Goal: Communication & Community: Connect with others

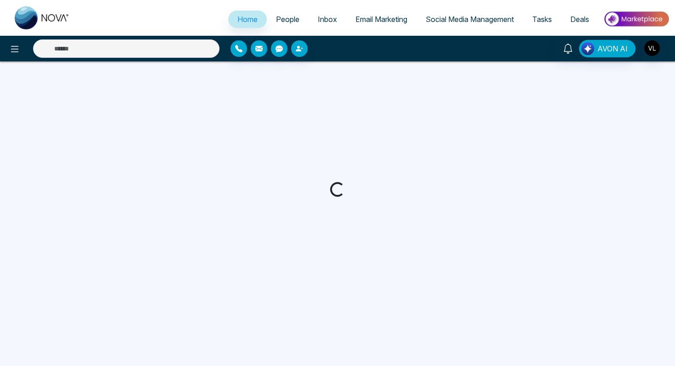
select select "*"
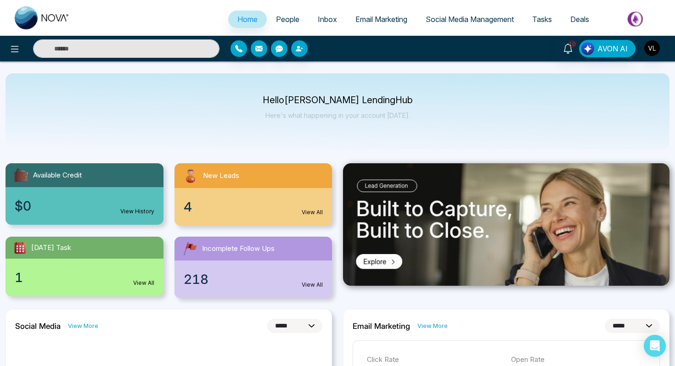
click at [288, 18] on span "People" at bounding box center [287, 19] width 23 height 9
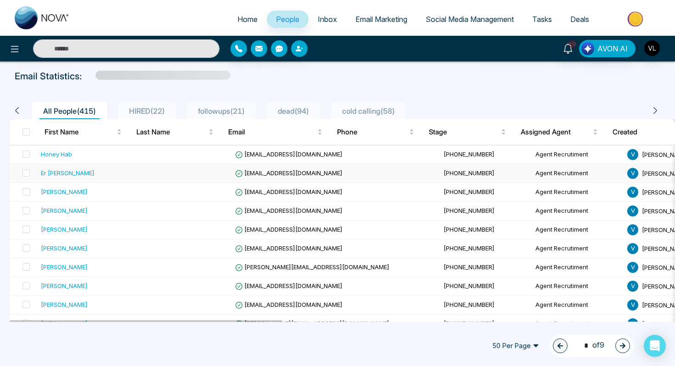
scroll to position [38, 0]
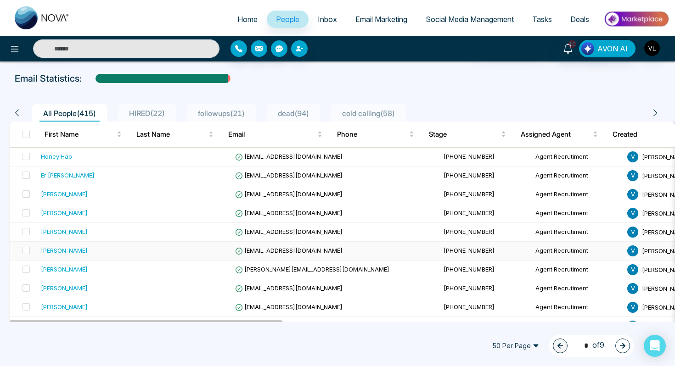
click at [76, 251] on div "[PERSON_NAME]" at bounding box center [64, 250] width 47 height 9
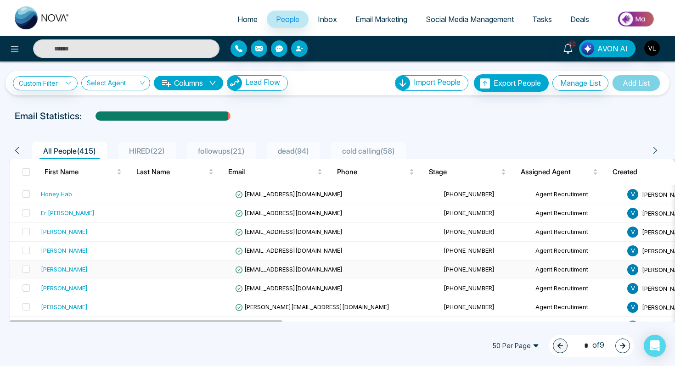
click at [77, 267] on div "[PERSON_NAME]" at bounding box center [88, 269] width 95 height 9
click at [74, 257] on td "[PERSON_NAME]" at bounding box center [88, 251] width 102 height 19
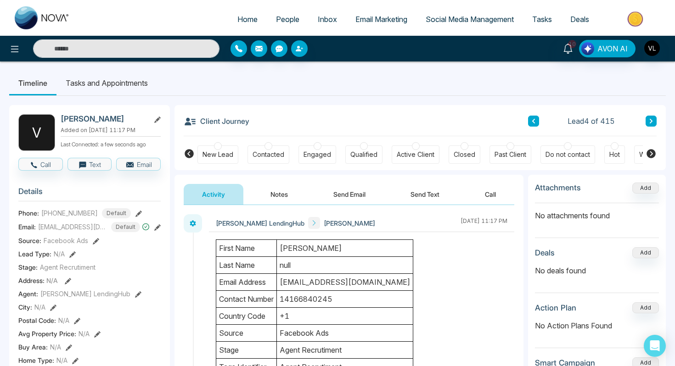
drag, startPoint x: 109, startPoint y: 118, endPoint x: 87, endPoint y: 118, distance: 22.0
click at [87, 118] on h2 "[PERSON_NAME]" at bounding box center [103, 118] width 85 height 9
copy h2 "[PERSON_NAME]"
click at [568, 44] on icon at bounding box center [567, 49] width 9 height 10
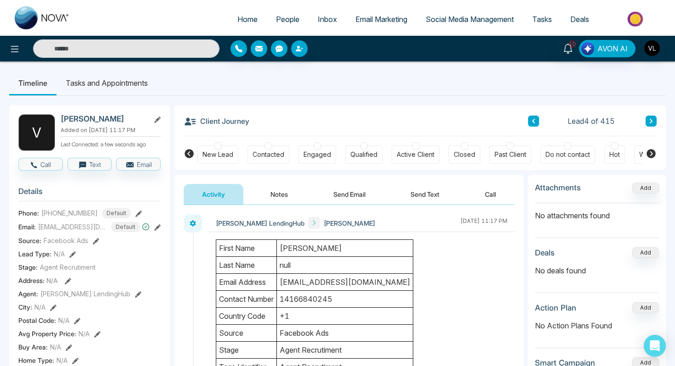
drag, startPoint x: 114, startPoint y: 116, endPoint x: 59, endPoint y: 119, distance: 55.2
click at [60, 119] on div "V Vertille [PERSON_NAME] Added on [DATE] 11:17 PM Last Connected: a few seconds…" at bounding box center [89, 132] width 142 height 37
copy h2 "[PERSON_NAME]"
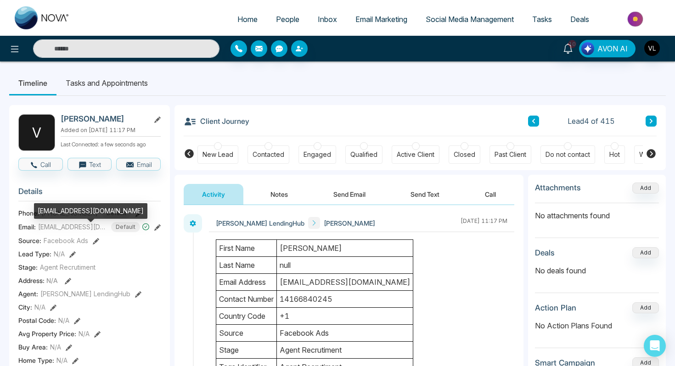
click at [72, 213] on div "[EMAIL_ADDRESS][DOMAIN_NAME]" at bounding box center [90, 211] width 113 height 16
copy div "[EMAIL_ADDRESS][DOMAIN_NAME]"
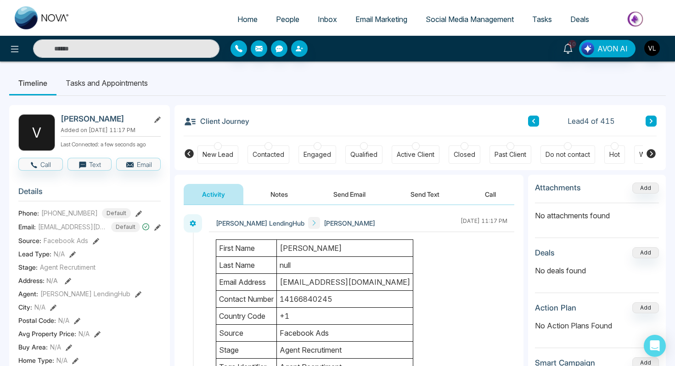
click at [63, 215] on span "[PHONE_NUMBER]" at bounding box center [69, 213] width 56 height 10
copy span "[PHONE_NUMBER]"
click at [111, 51] on input "text" at bounding box center [126, 48] width 186 height 18
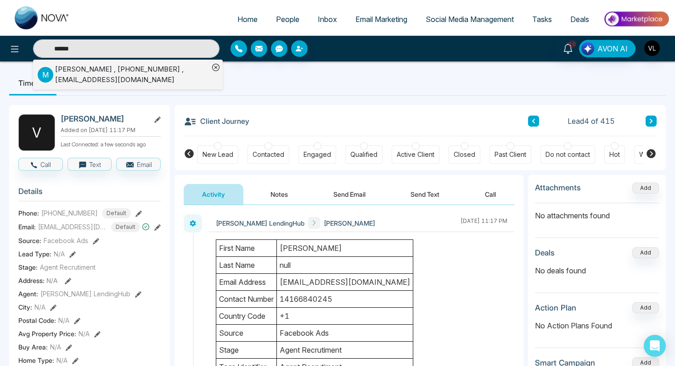
type input "******"
click at [102, 71] on div "[PERSON_NAME] , [PHONE_NUMBER] , [EMAIL_ADDRESS][DOMAIN_NAME]" at bounding box center [132, 74] width 154 height 21
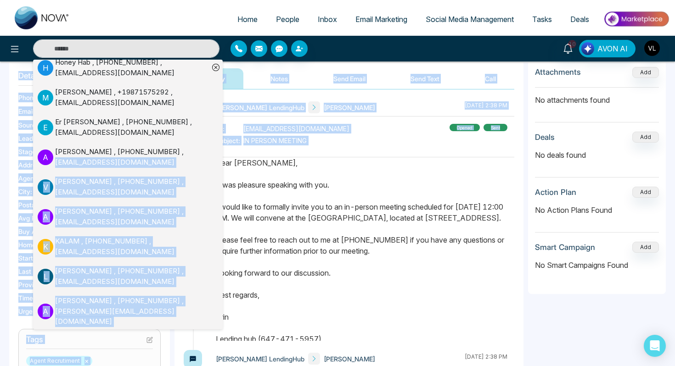
click at [253, 326] on div "Home People Inbox Email Marketing Social Media Management Tasks Deals H Honey H…" at bounding box center [337, 267] width 675 height 766
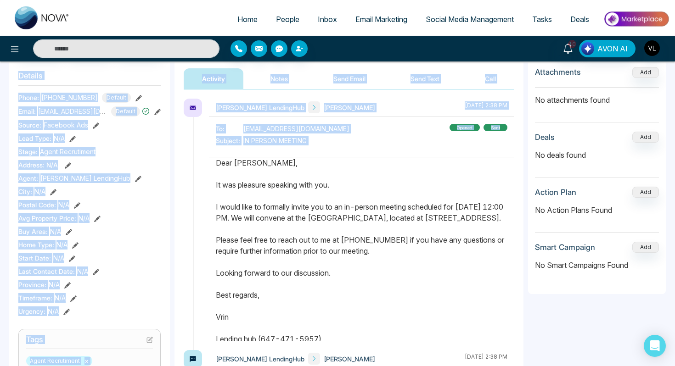
click at [252, 326] on p "Dear [PERSON_NAME], It was pleasure speaking with you. I would like to formally…" at bounding box center [362, 250] width 292 height 187
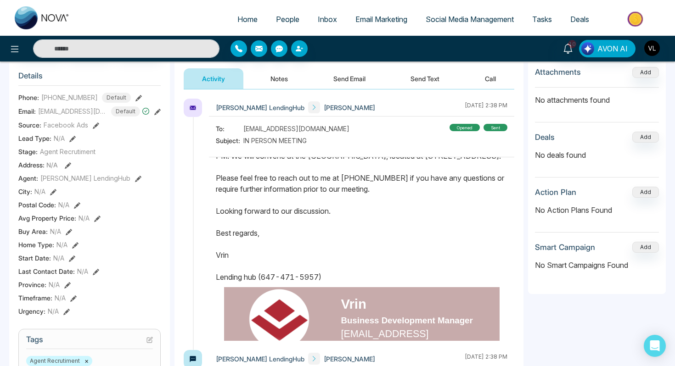
scroll to position [129, 0]
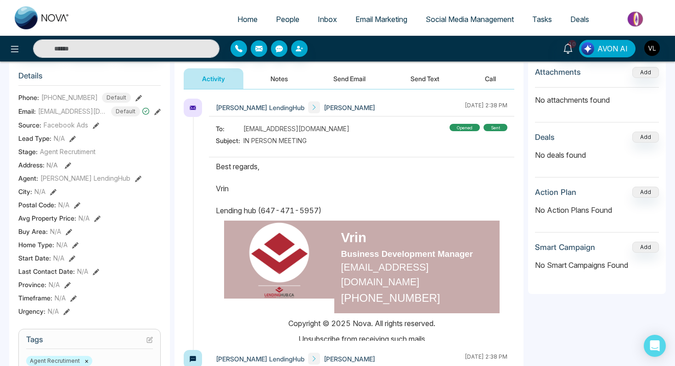
drag, startPoint x: 214, startPoint y: 167, endPoint x: 333, endPoint y: 221, distance: 130.7
click at [333, 221] on div at bounding box center [361, 249] width 305 height 184
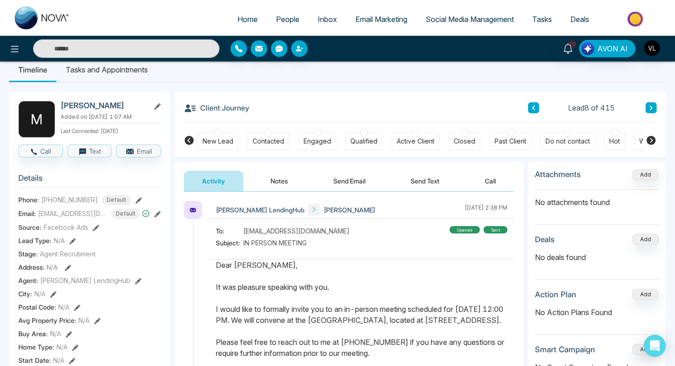
scroll to position [0, 0]
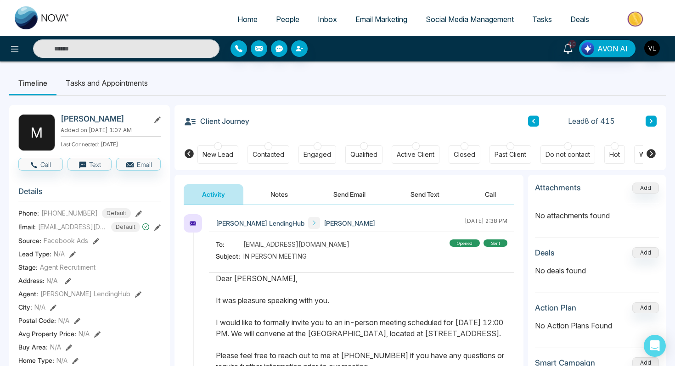
click at [288, 20] on span "People" at bounding box center [287, 19] width 23 height 9
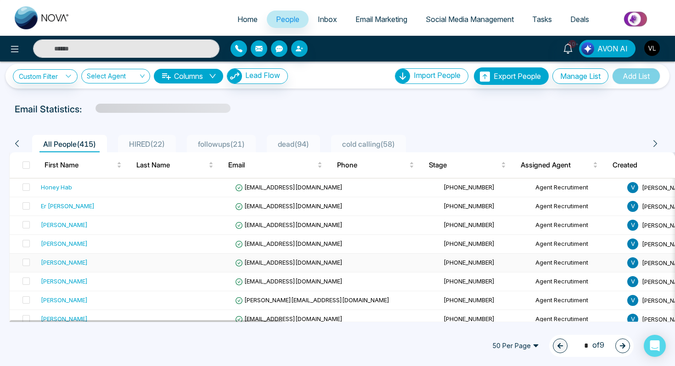
scroll to position [8, 0]
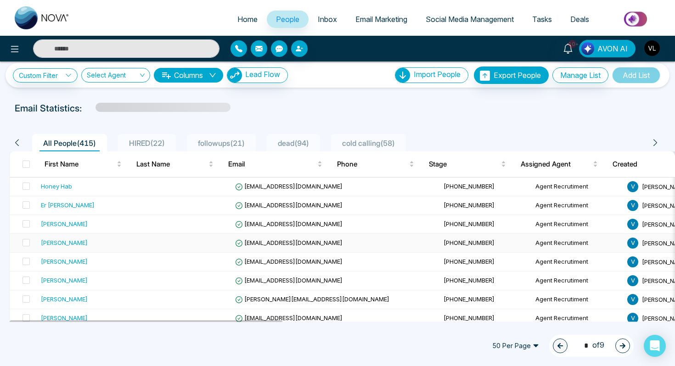
click at [56, 245] on div "[PERSON_NAME]" at bounding box center [64, 242] width 47 height 9
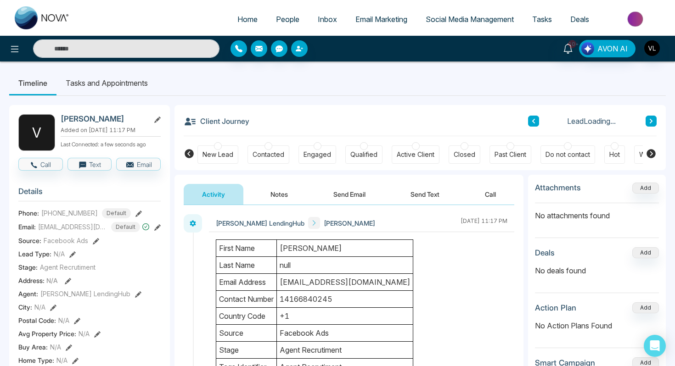
click at [347, 193] on button "Send Email" at bounding box center [349, 194] width 69 height 21
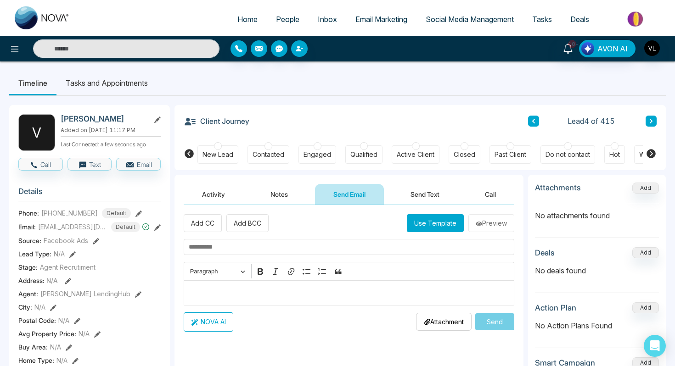
click at [220, 293] on p "Editor editing area: main" at bounding box center [349, 292] width 321 height 11
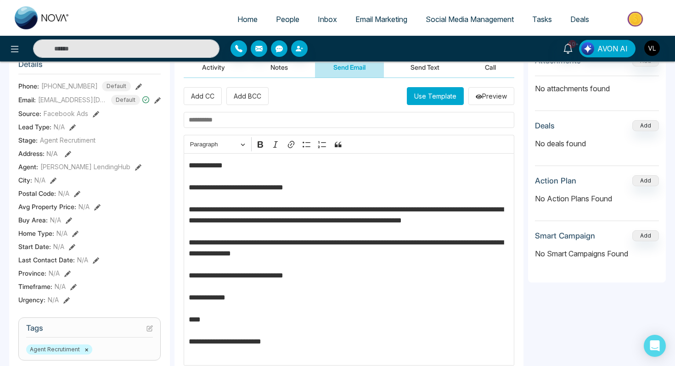
scroll to position [128, 0]
click at [219, 169] on p "**********" at bounding box center [349, 259] width 321 height 198
click at [486, 209] on p "**********" at bounding box center [349, 259] width 321 height 198
click at [196, 223] on p "**********" at bounding box center [349, 259] width 321 height 198
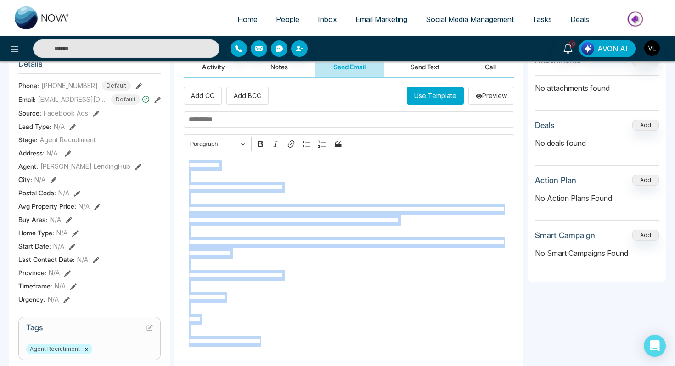
drag, startPoint x: 304, startPoint y: 354, endPoint x: 189, endPoint y: 167, distance: 219.8
click at [189, 167] on p "**********" at bounding box center [349, 259] width 321 height 198
copy p "**********"
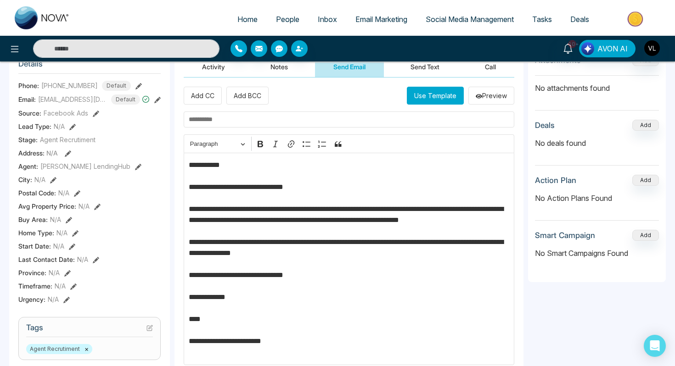
click at [197, 119] on input "text" at bounding box center [349, 120] width 331 height 16
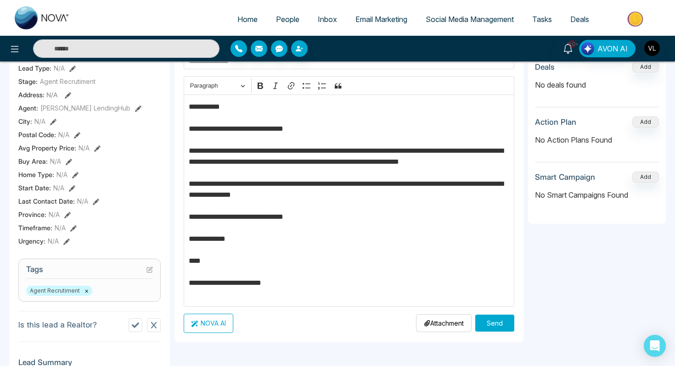
scroll to position [188, 0]
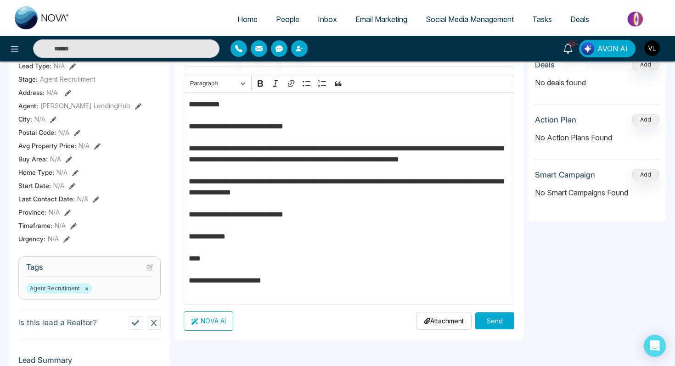
type input "**********"
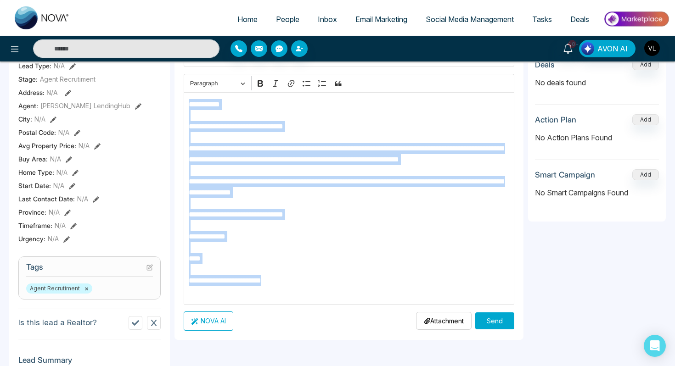
drag, startPoint x: 301, startPoint y: 297, endPoint x: 183, endPoint y: 103, distance: 227.5
click at [183, 102] on div "**********" at bounding box center [348, 178] width 349 height 323
copy p "**********"
click at [493, 319] on button "Send" at bounding box center [494, 321] width 39 height 17
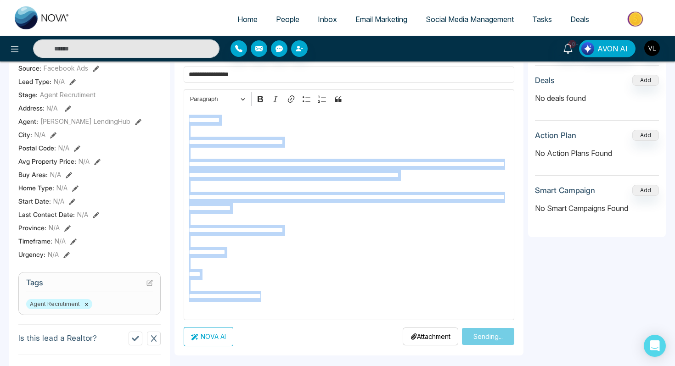
scroll to position [169, 0]
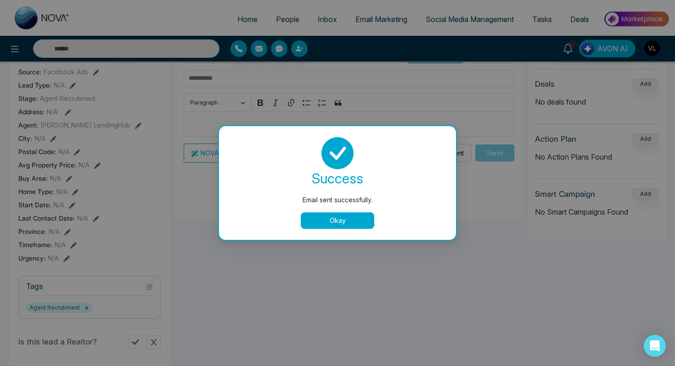
click at [341, 222] on button "Okay" at bounding box center [337, 221] width 73 height 17
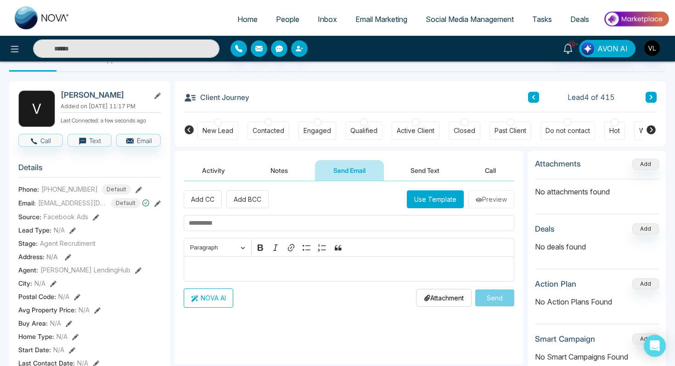
scroll to position [0, 0]
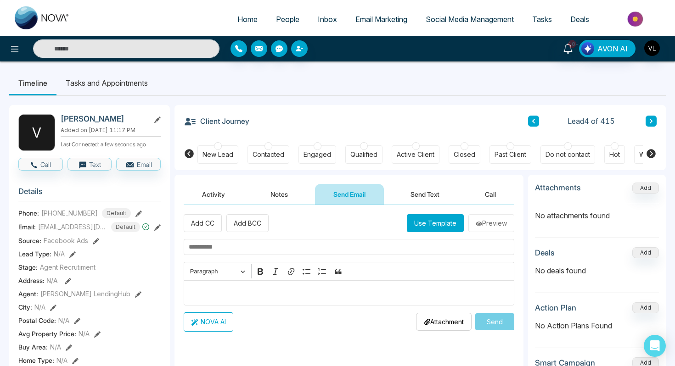
click at [414, 187] on button "Send Text" at bounding box center [425, 194] width 66 height 21
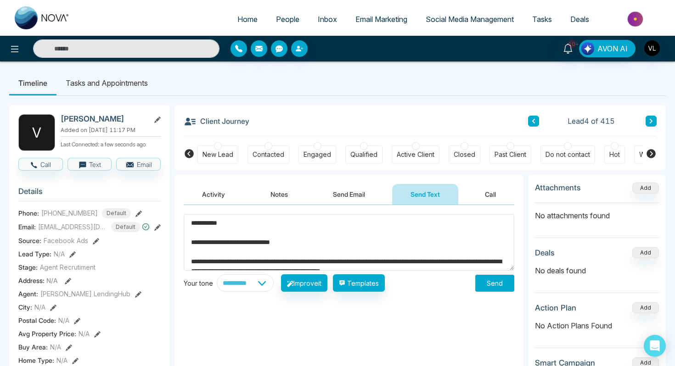
type textarea "**********"
click at [499, 284] on button "Send" at bounding box center [494, 283] width 39 height 17
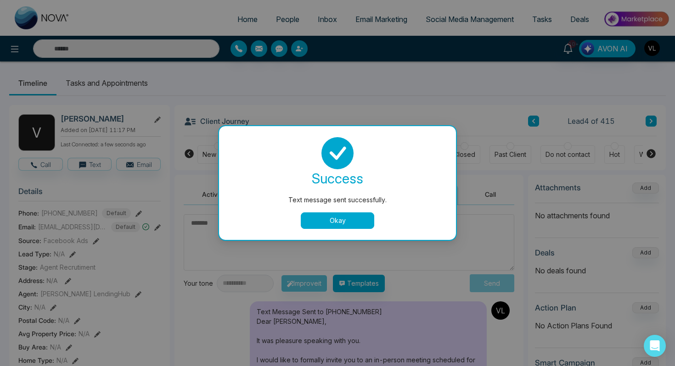
click at [216, 193] on div "Text message sent successfully. success Text message sent successfully. Okay" at bounding box center [337, 183] width 675 height 366
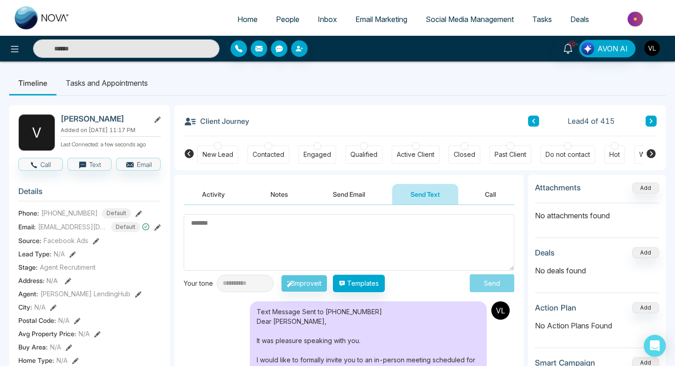
click at [216, 193] on button "Activity" at bounding box center [214, 194] width 60 height 21
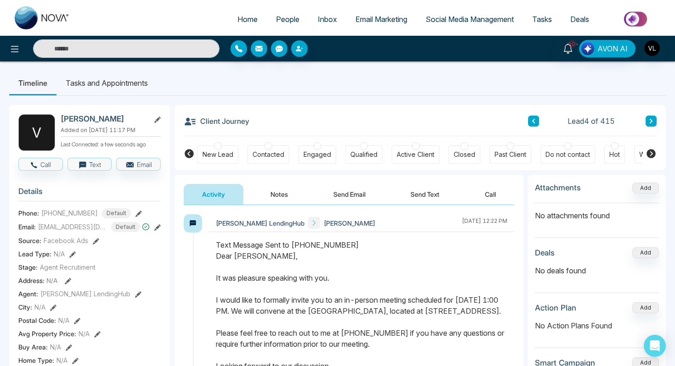
click at [277, 18] on span "People" at bounding box center [287, 19] width 23 height 9
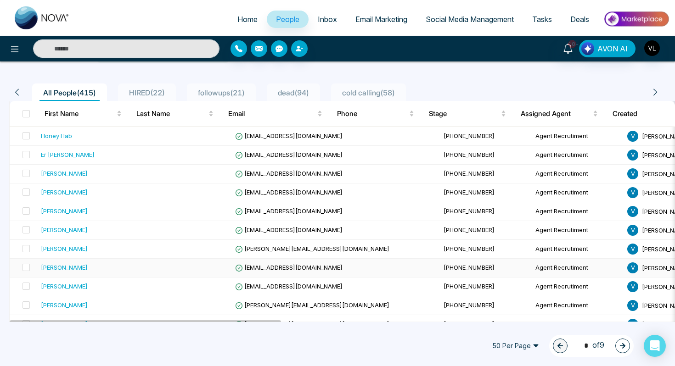
scroll to position [58, 0]
click at [75, 172] on div "[PERSON_NAME]" at bounding box center [64, 173] width 47 height 9
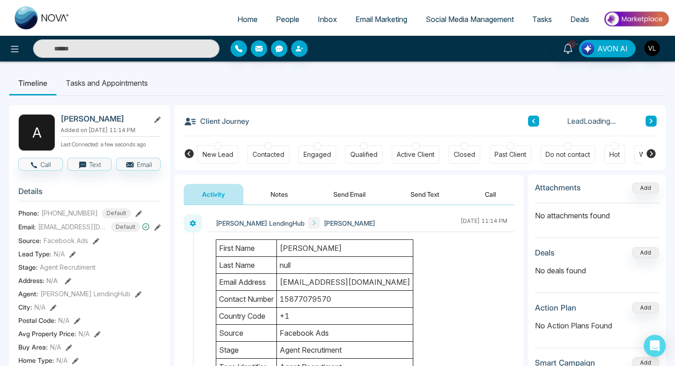
click at [112, 122] on h2 "[PERSON_NAME]" at bounding box center [103, 118] width 85 height 9
copy h2 "[PERSON_NAME]"
click at [570, 44] on span "10+" at bounding box center [572, 44] width 8 height 8
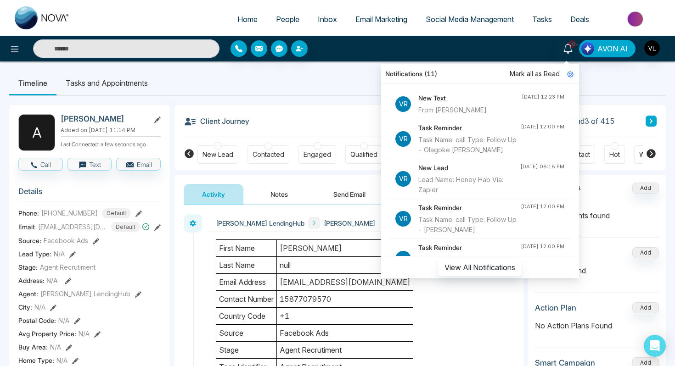
click at [493, 109] on div "From [PERSON_NAME]" at bounding box center [469, 110] width 103 height 10
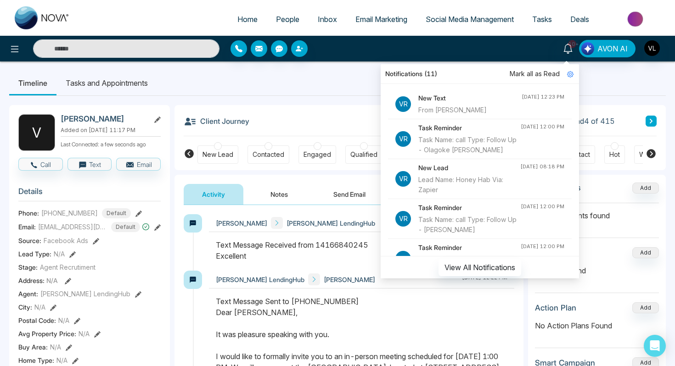
click at [233, 269] on div at bounding box center [361, 255] width 305 height 31
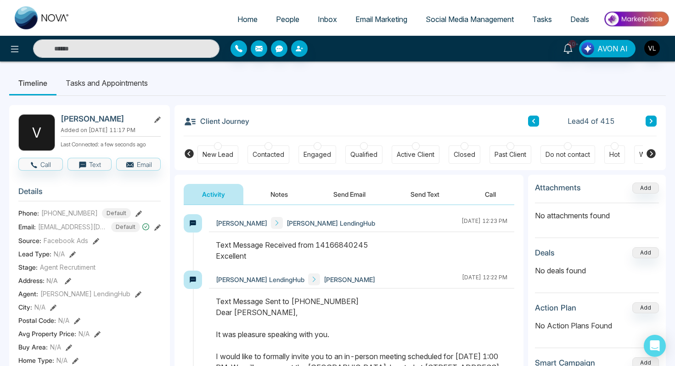
click at [279, 17] on span "People" at bounding box center [287, 19] width 23 height 9
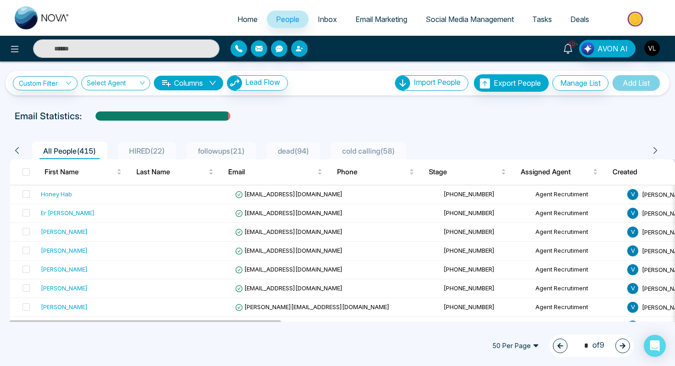
click at [569, 51] on icon at bounding box center [567, 49] width 9 height 10
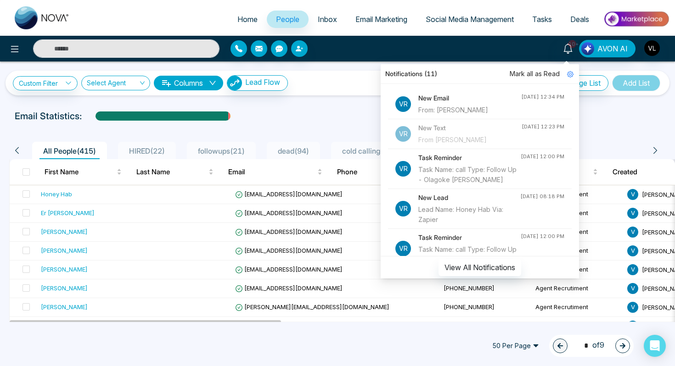
click at [503, 99] on h4 "New Email" at bounding box center [469, 98] width 103 height 10
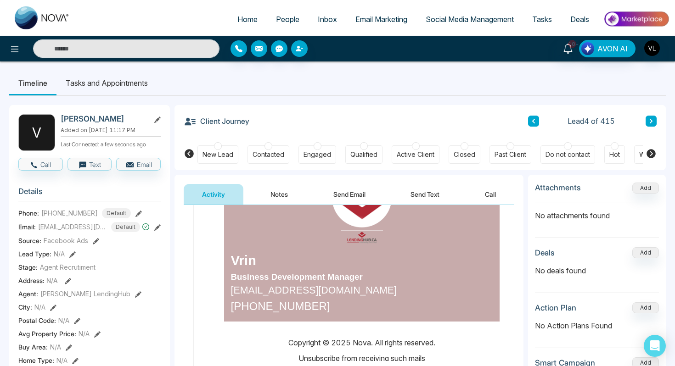
scroll to position [185, 0]
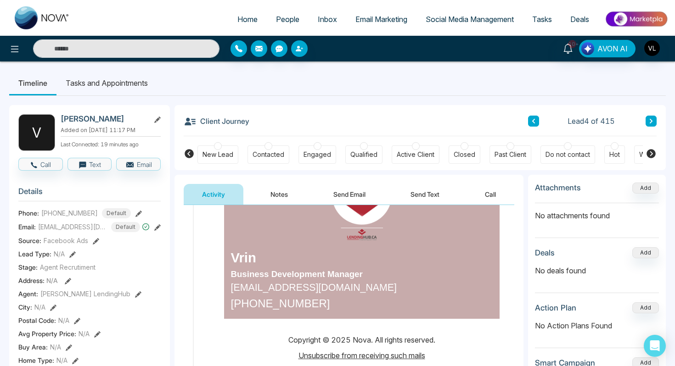
click at [283, 18] on span "People" at bounding box center [287, 19] width 23 height 9
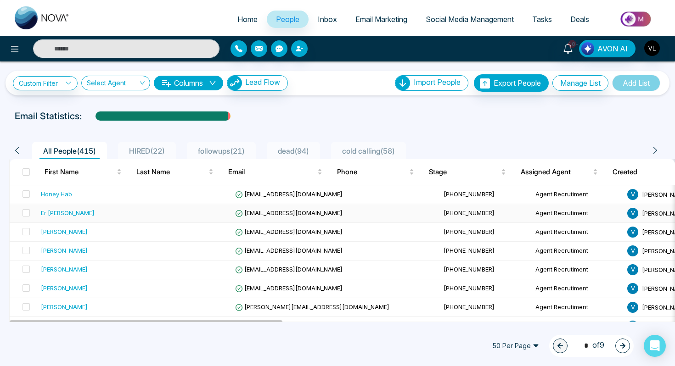
click at [95, 216] on div "Er [PERSON_NAME]" at bounding box center [68, 212] width 54 height 9
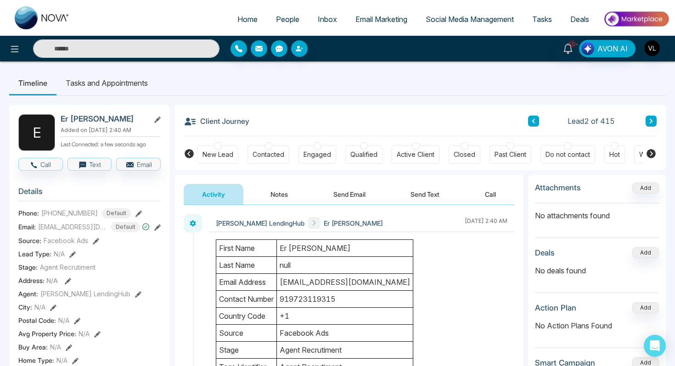
click at [331, 248] on td "Er [PERSON_NAME]" at bounding box center [345, 248] width 136 height 17
